Goal: Task Accomplishment & Management: Manage account settings

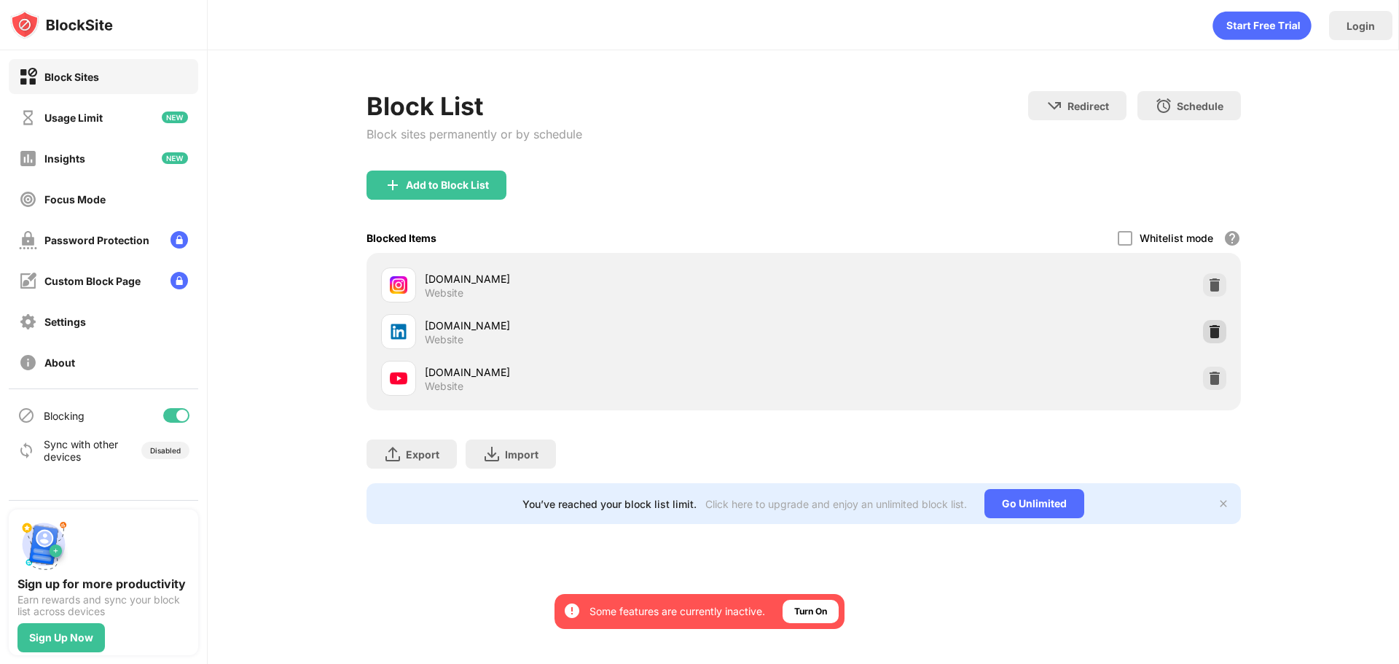
click at [1210, 319] on div "linkedin.com Website" at bounding box center [803, 331] width 857 height 47
click at [1214, 330] on img at bounding box center [1215, 331] width 15 height 15
